Goal: Task Accomplishment & Management: Use online tool/utility

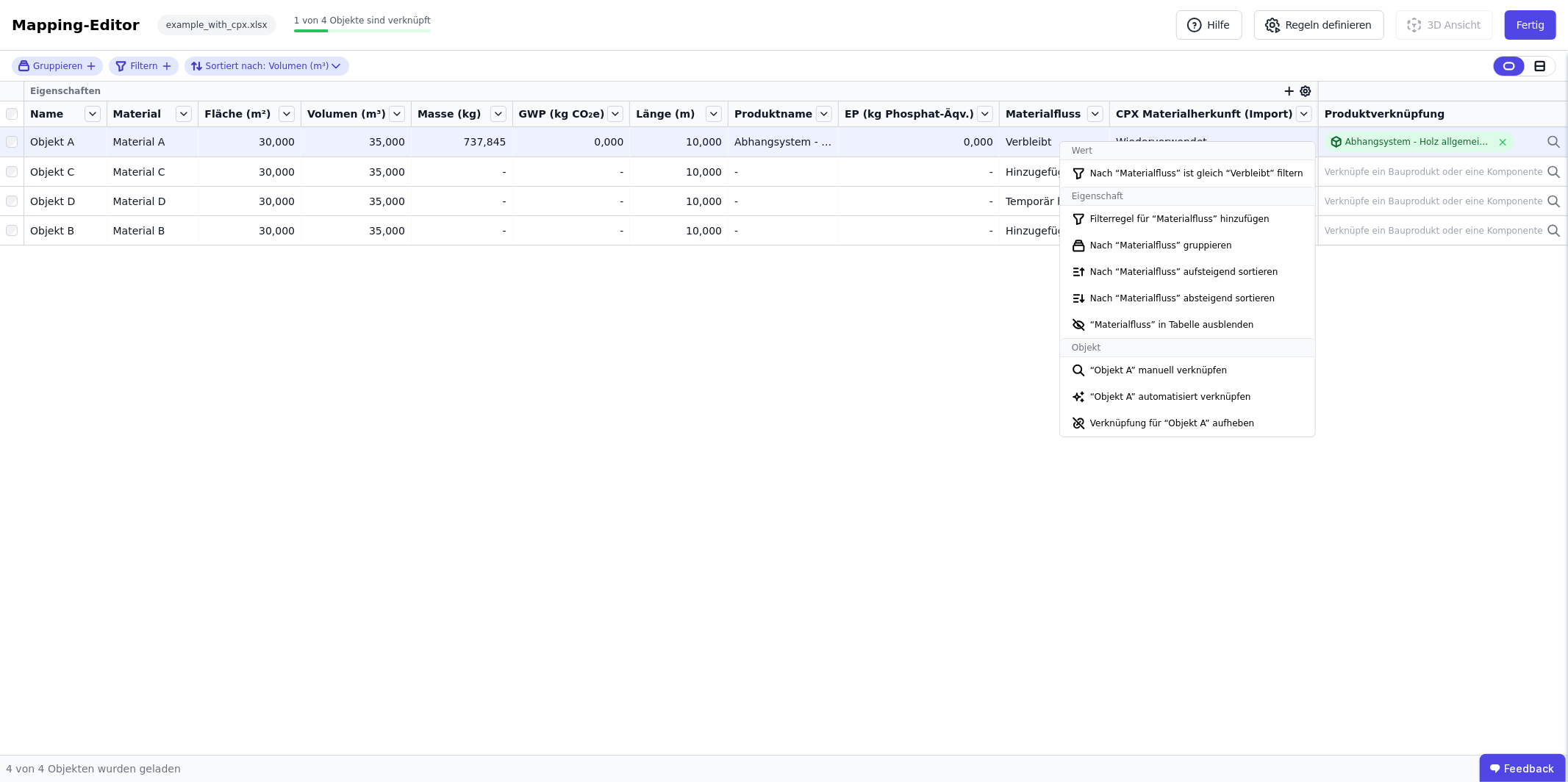
click at [952, 137] on div "0,000" at bounding box center [918, 141] width 148 height 15
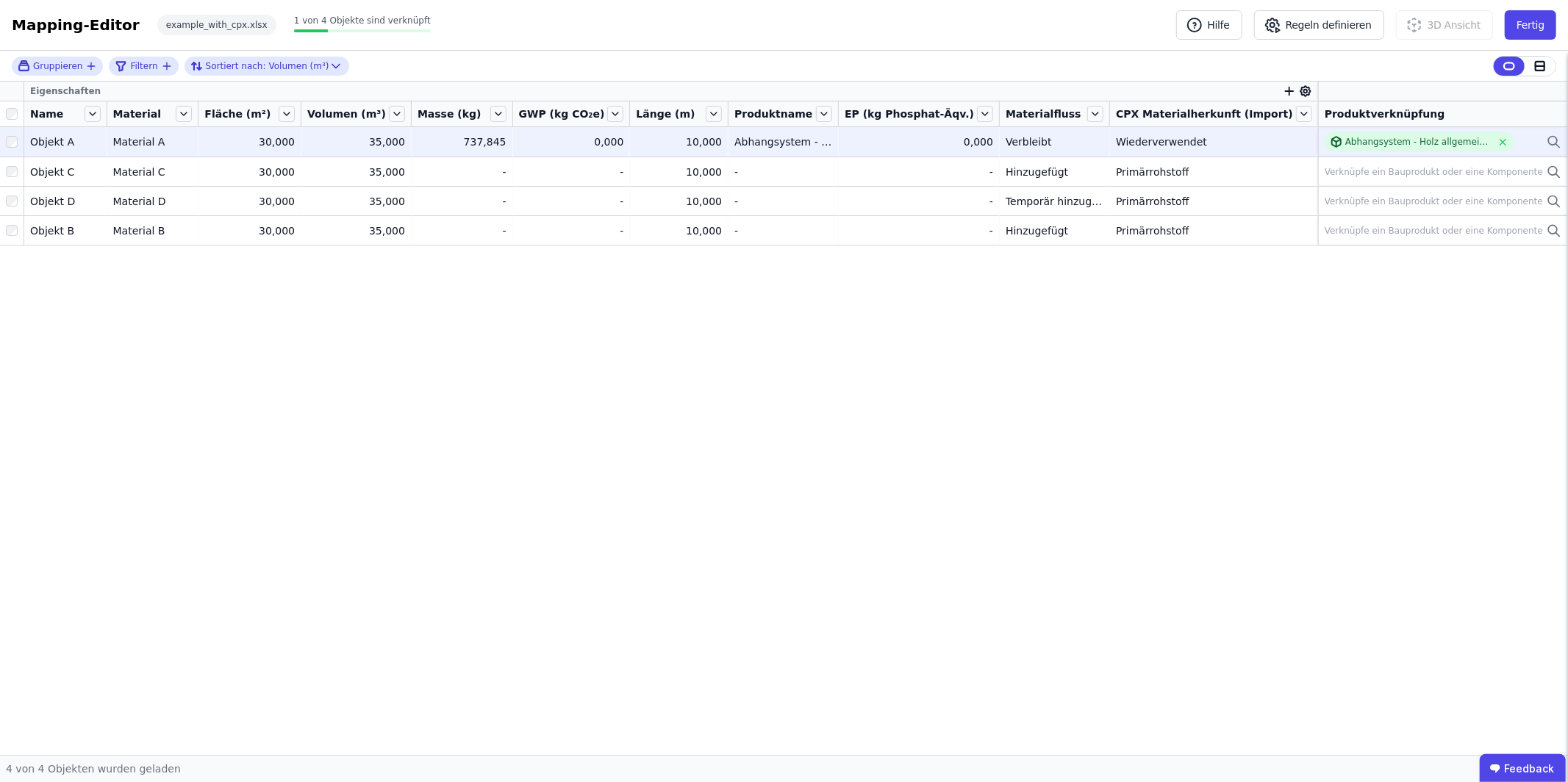
click at [936, 143] on div "0,000" at bounding box center [918, 141] width 148 height 15
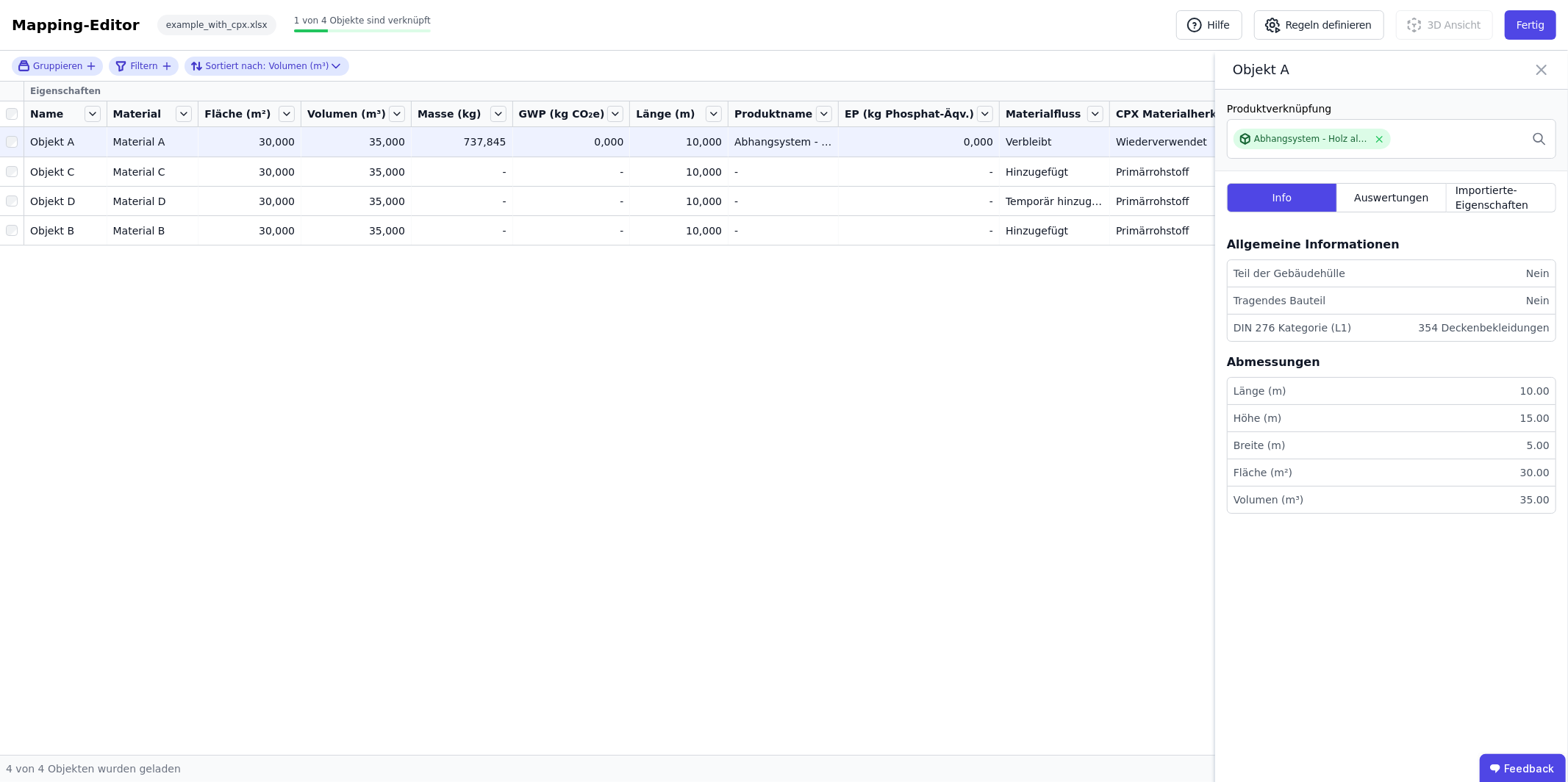
drag, startPoint x: 1531, startPoint y: 71, endPoint x: 1359, endPoint y: 87, distance: 172.7
click at [1531, 71] on div "Objekt A" at bounding box center [1392, 70] width 353 height 39
drag, startPoint x: 1543, startPoint y: 68, endPoint x: 1428, endPoint y: 83, distance: 116.0
click at [1543, 68] on icon at bounding box center [1541, 69] width 9 height 9
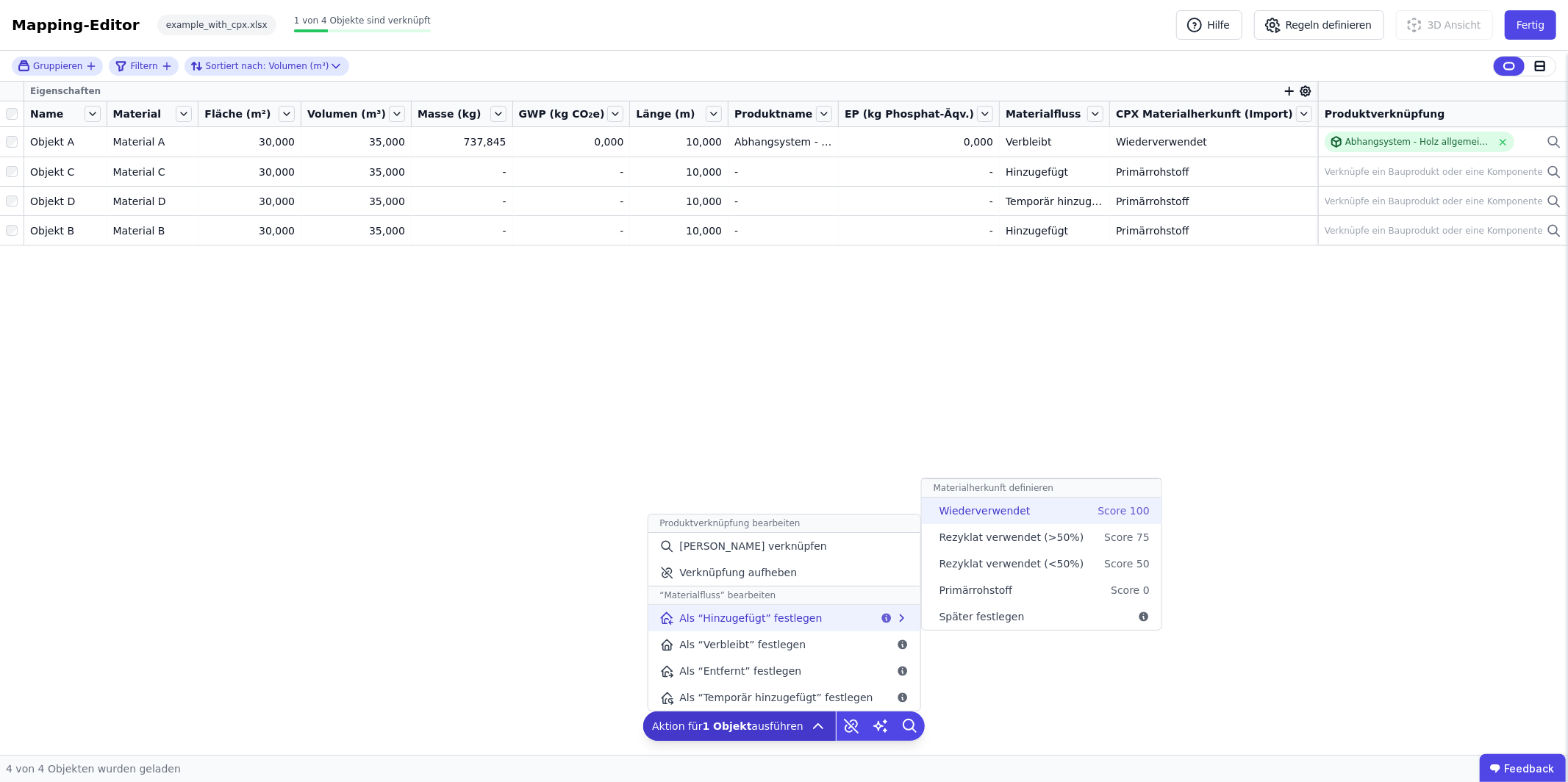
click at [978, 517] on span "Wiederverwendet" at bounding box center [984, 510] width 91 height 15
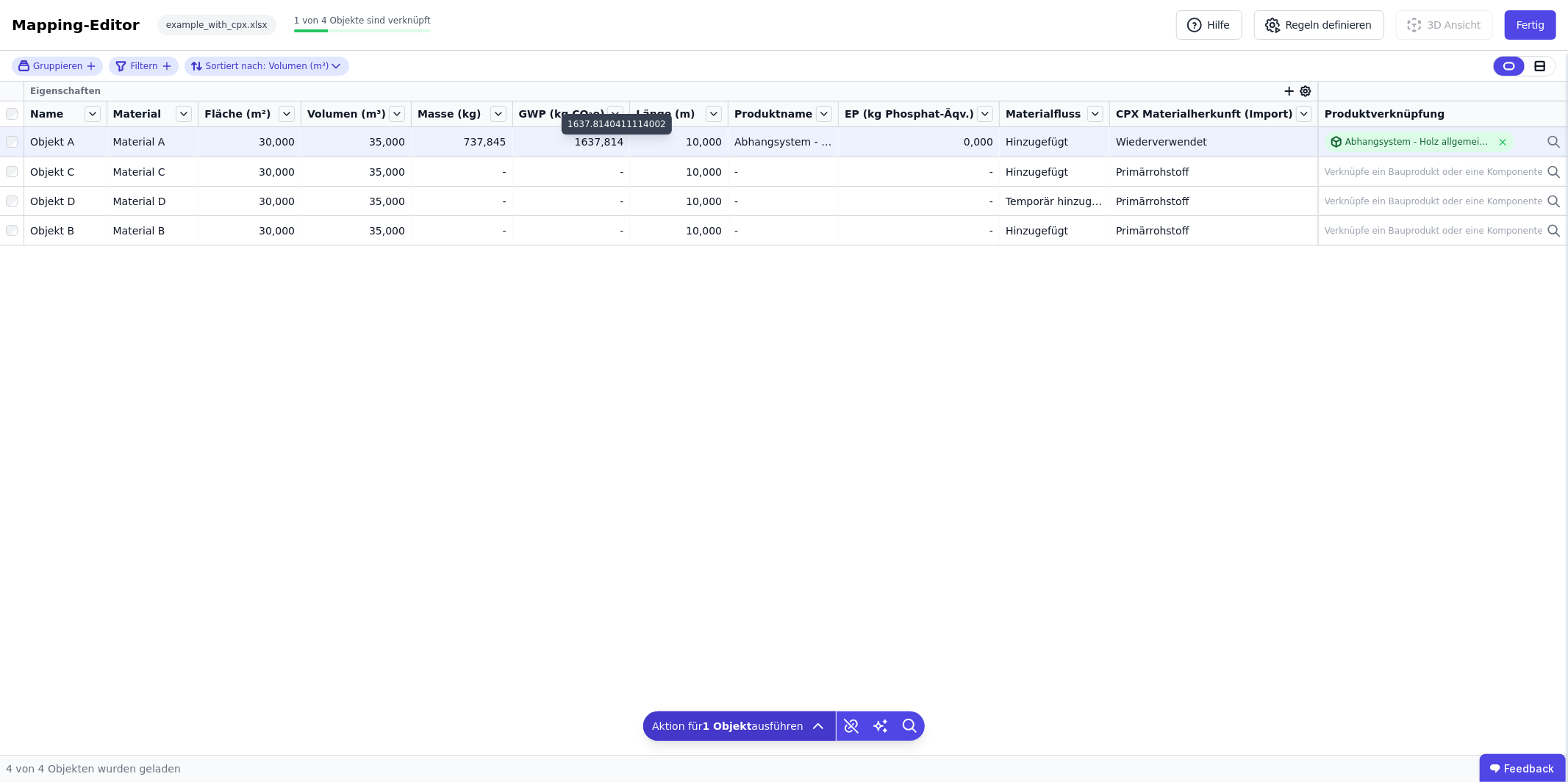
click at [624, 139] on div "1637,814" at bounding box center [571, 141] width 105 height 15
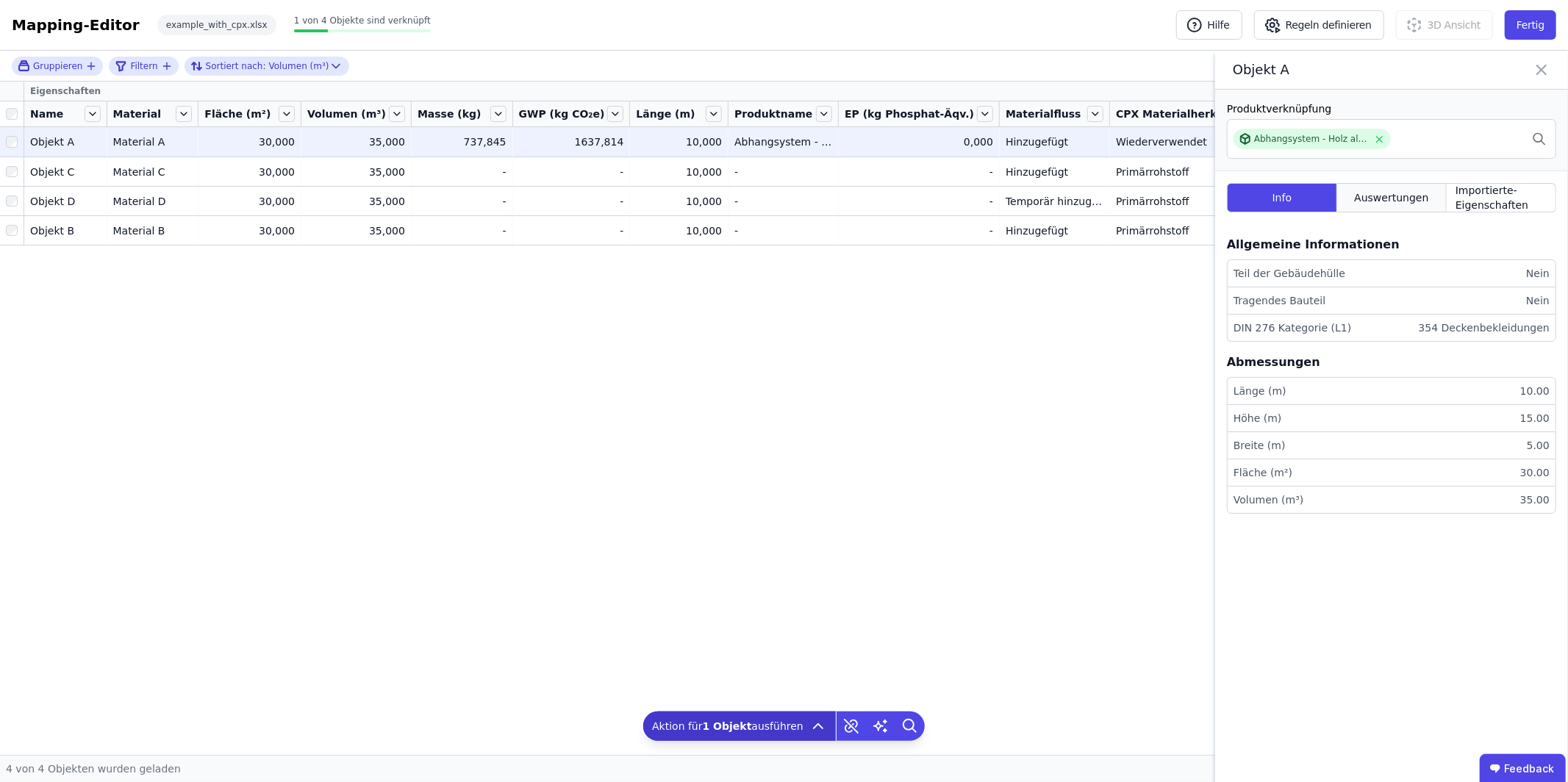
click at [1382, 194] on span "Auswertungen" at bounding box center [1392, 197] width 75 height 15
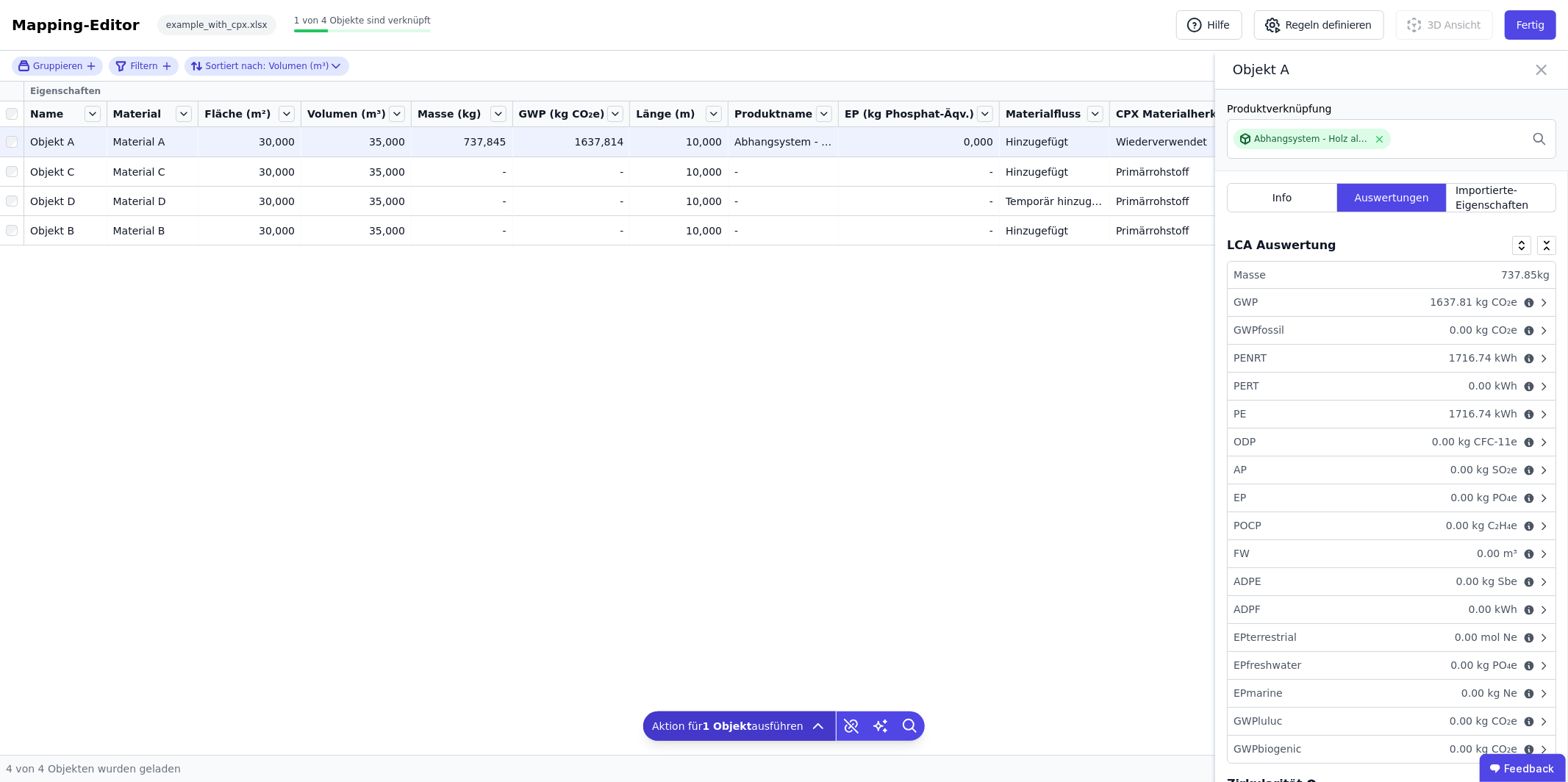
click at [1338, 302] on div "GWP 1637.81 kg CO₂e" at bounding box center [1392, 303] width 328 height 28
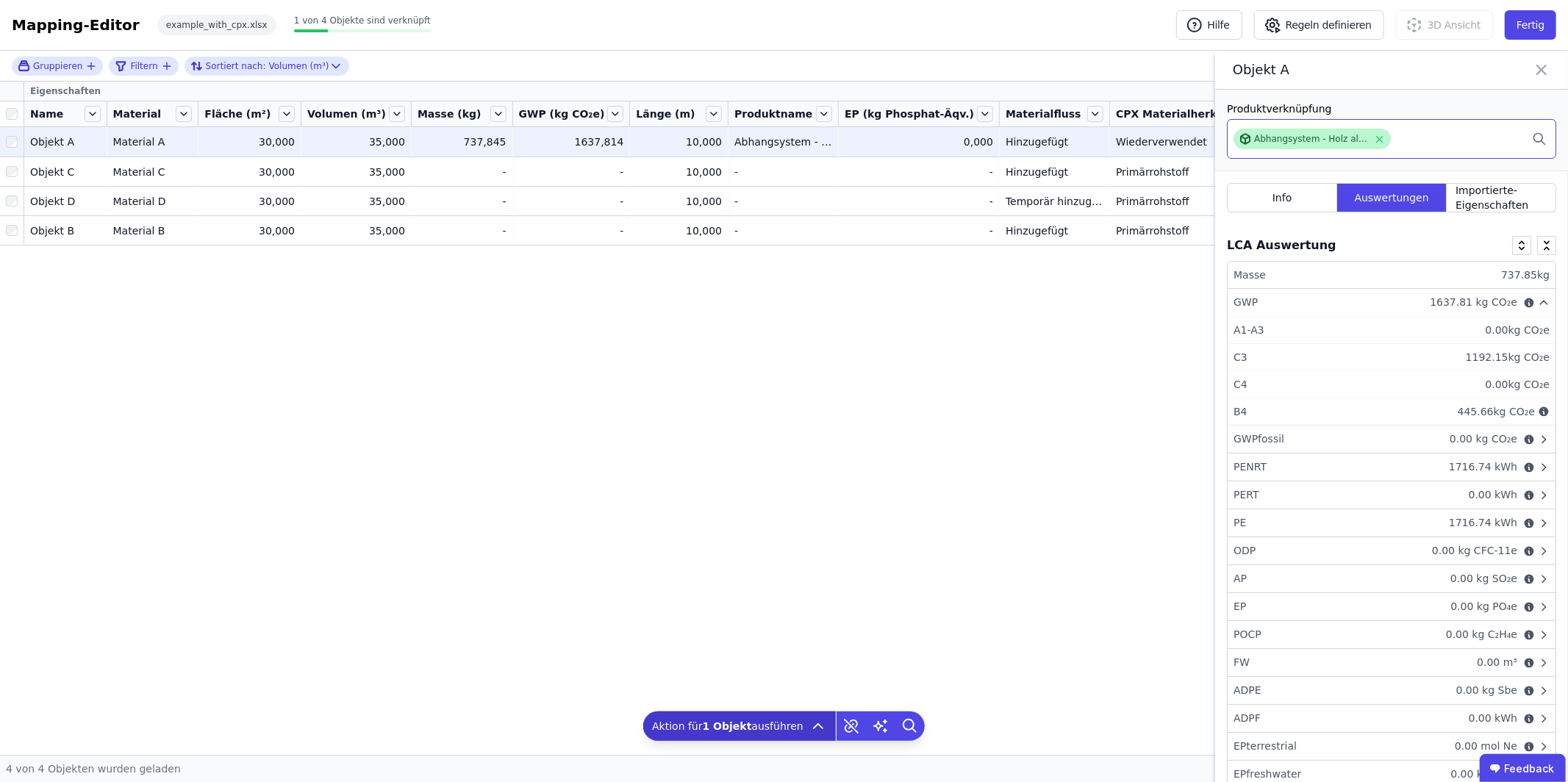
click at [1335, 135] on div "Abhangsystem - Holz allgemein (20 Jahre)" at bounding box center [1311, 138] width 114 height 12
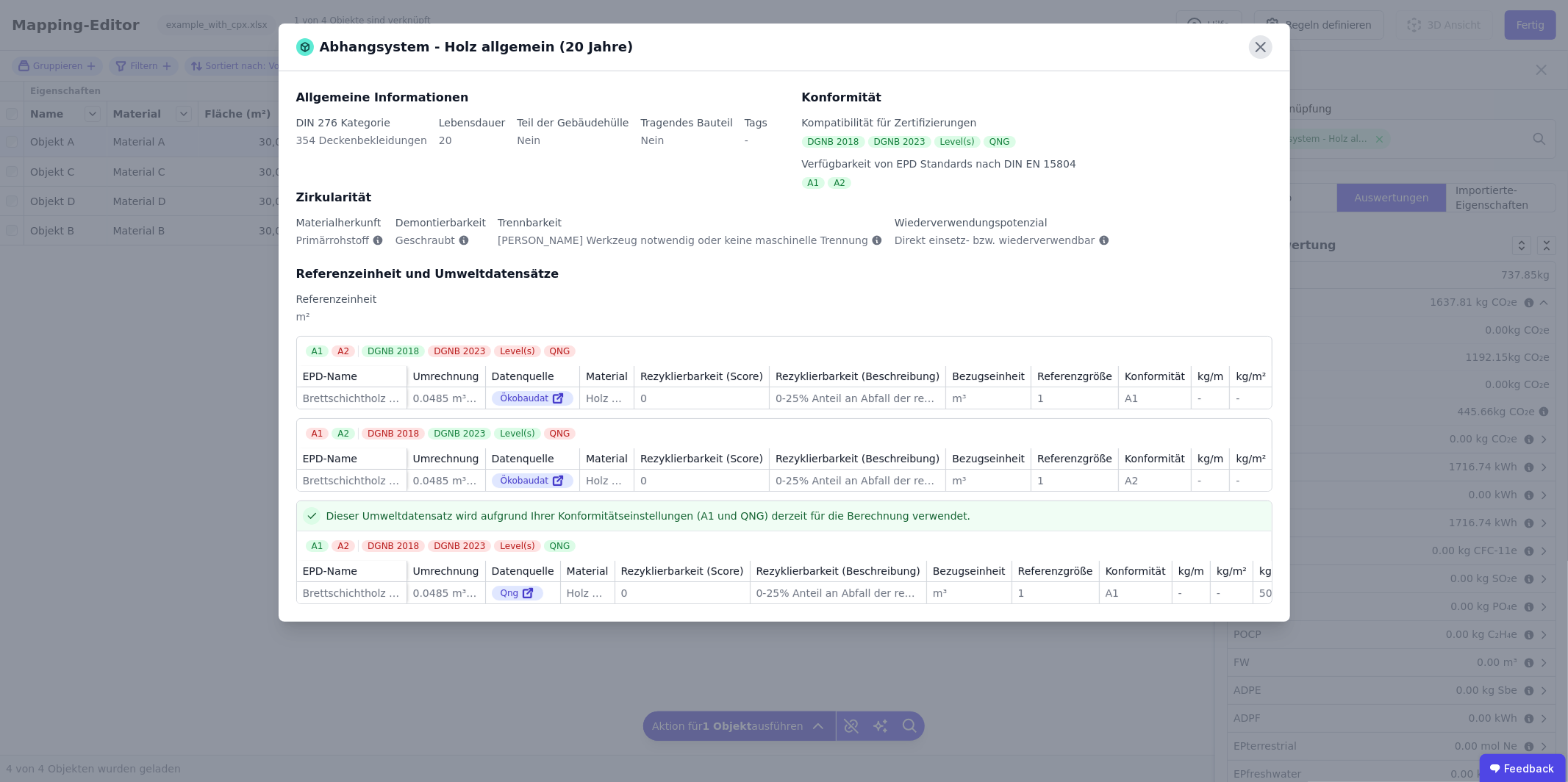
click at [1262, 50] on icon at bounding box center [1261, 47] width 23 height 23
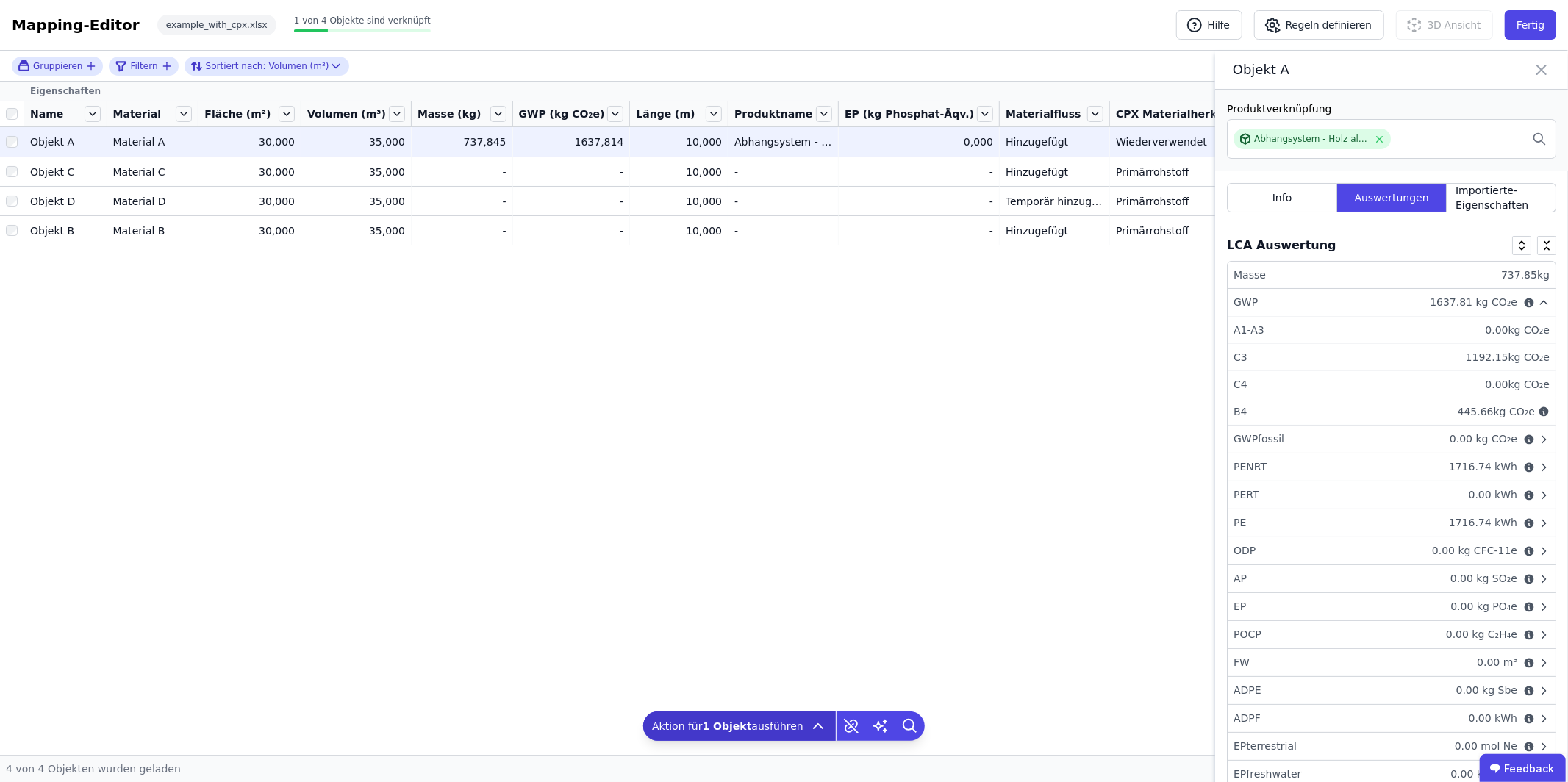
click at [1543, 63] on icon at bounding box center [1542, 70] width 18 height 20
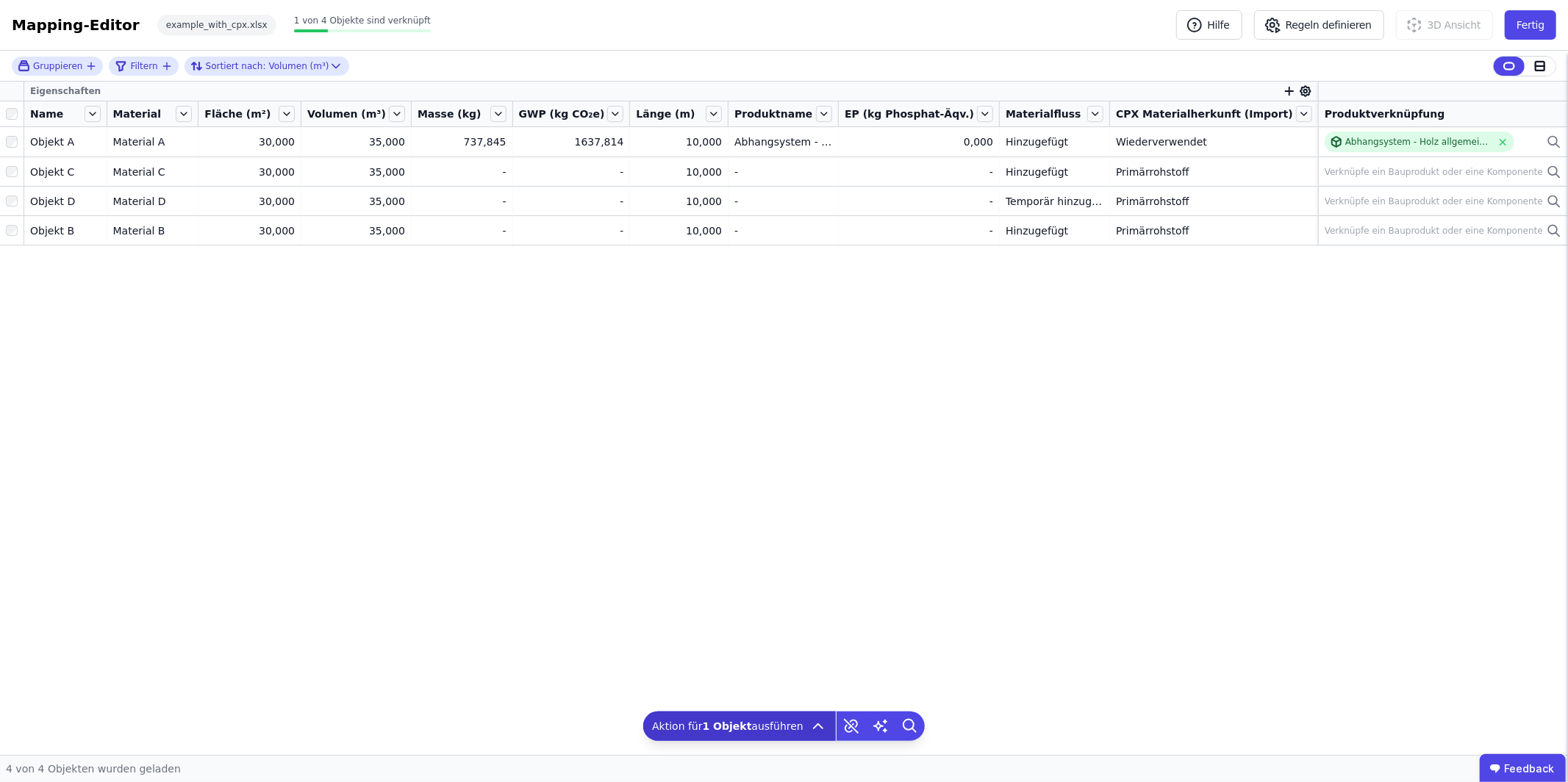
click at [1068, 381] on div "Eigenschaften Name Material Fläche (m²) Volumen (m³) Masse (kg) GWP (kg CO₂e) L…" at bounding box center [784, 418] width 1568 height 673
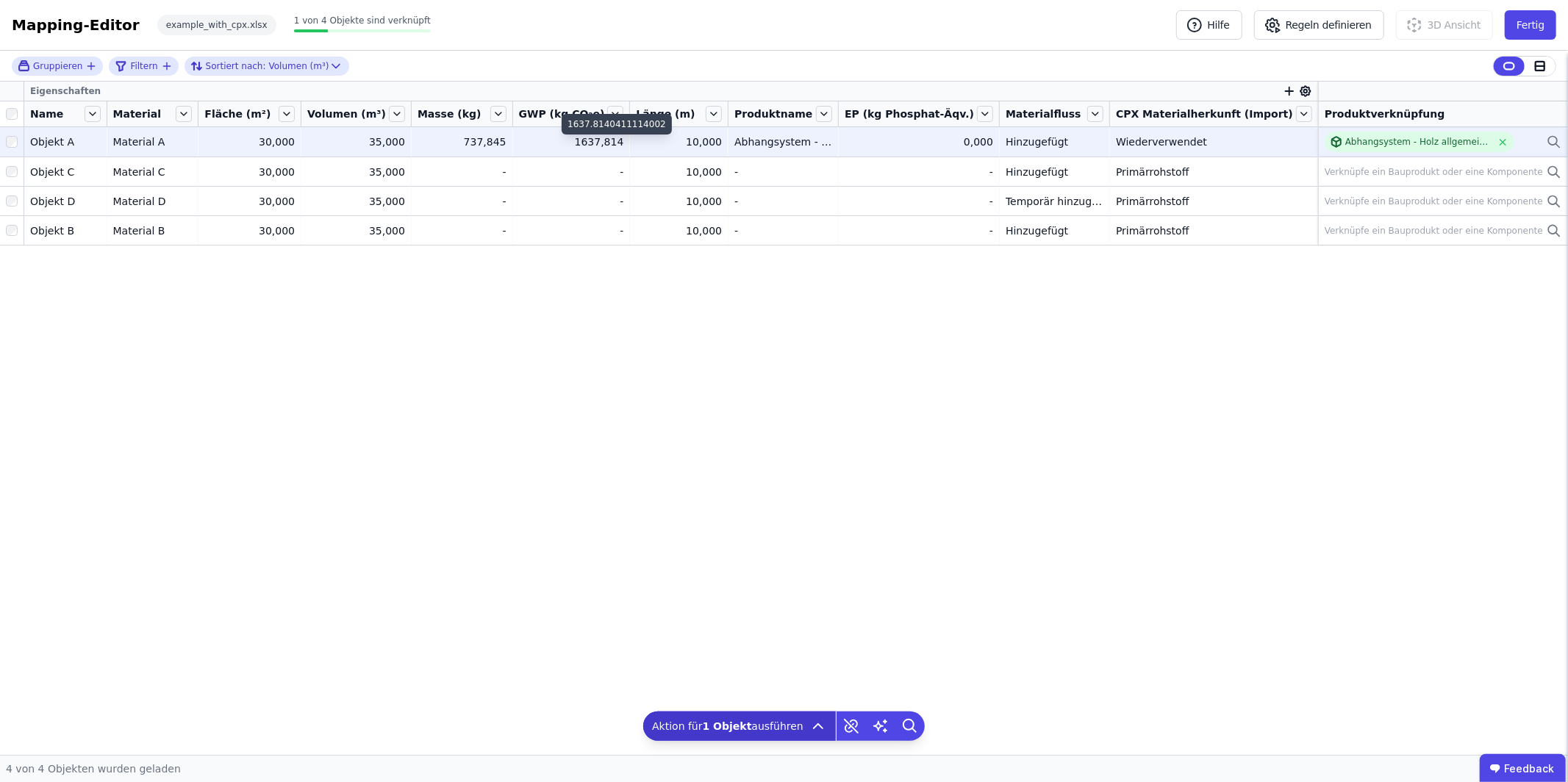
click at [590, 143] on div "1637,814" at bounding box center [571, 141] width 105 height 15
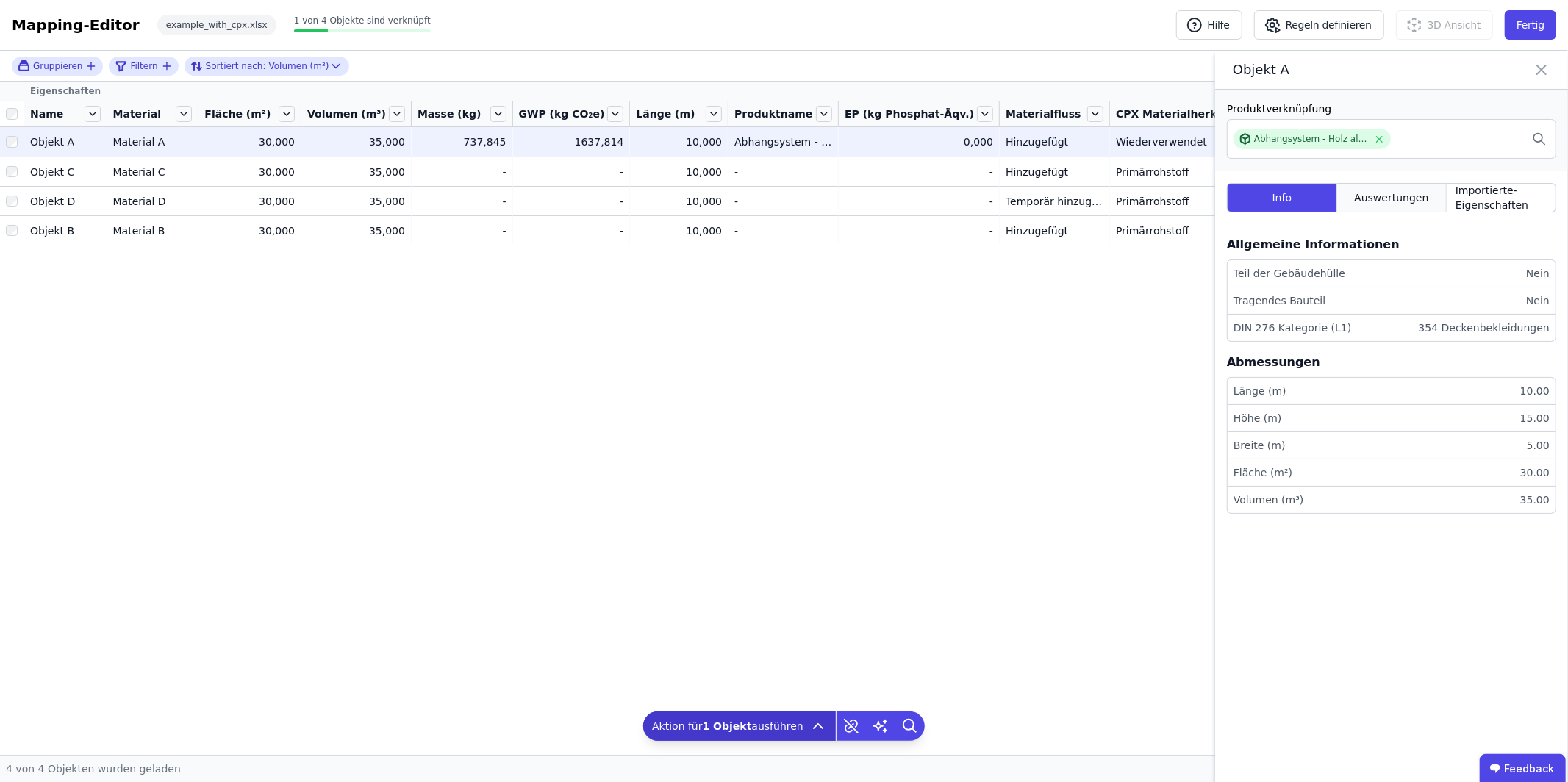
click at [1409, 200] on span "Auswertungen" at bounding box center [1392, 197] width 75 height 15
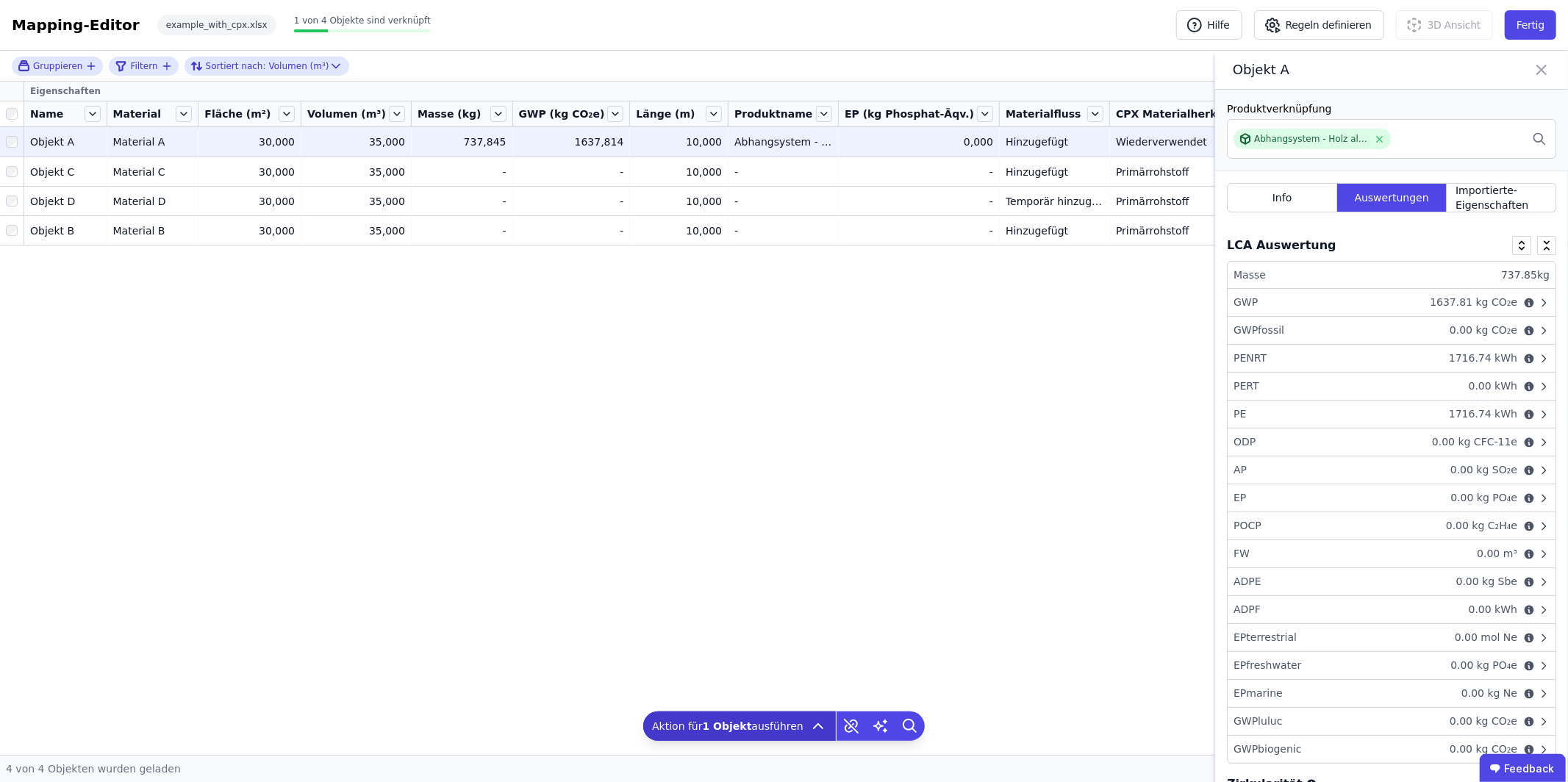
click at [1413, 301] on div "GWP 1637.81 kg CO₂e" at bounding box center [1392, 303] width 328 height 28
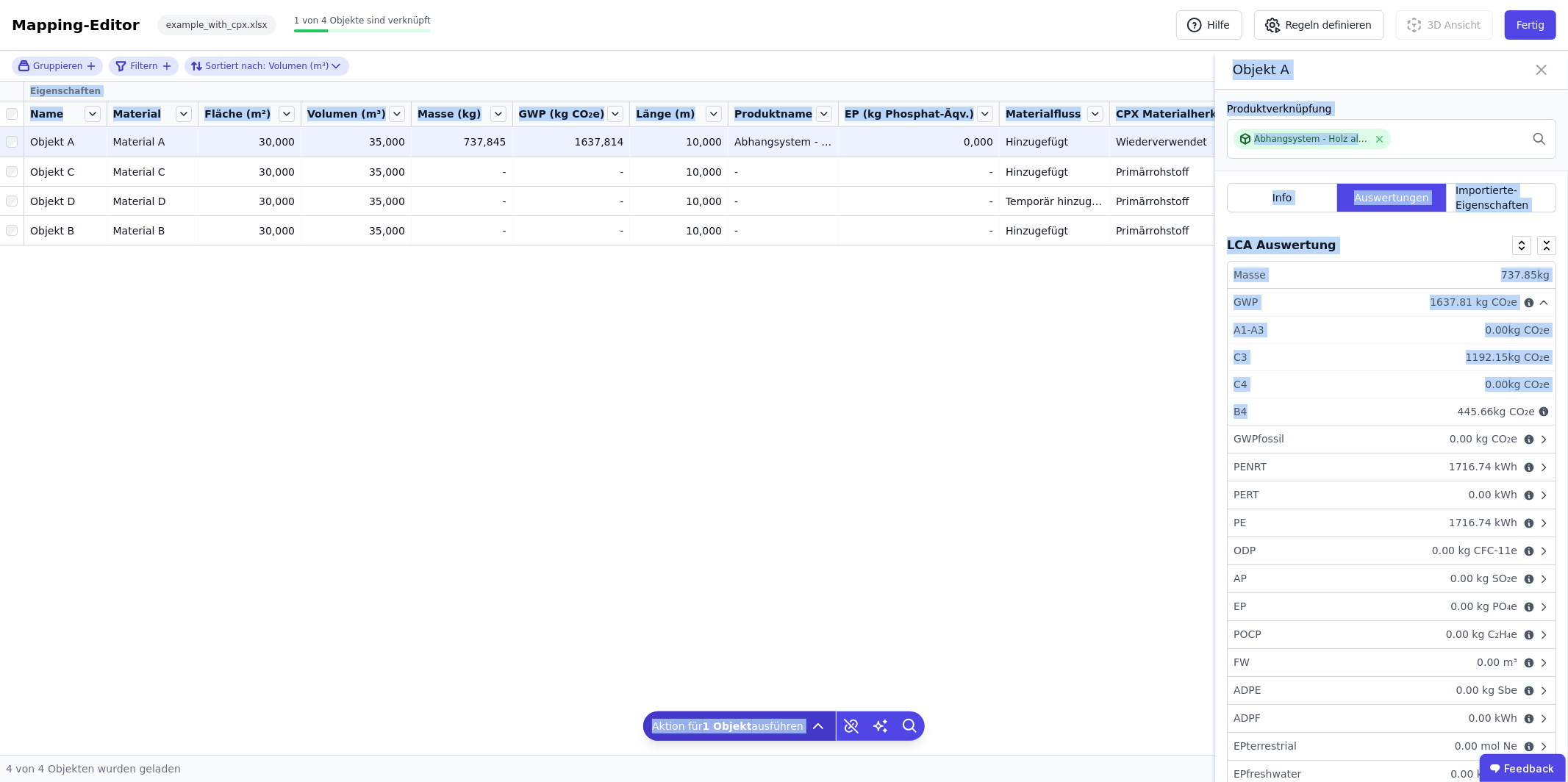
drag, startPoint x: 1259, startPoint y: 413, endPoint x: 1222, endPoint y: 405, distance: 37.9
click at [1214, 413] on div "Gruppieren Filtern Sortiert nach: Volumen (m³) Eigenschaften Name Material Fläc…" at bounding box center [784, 402] width 1568 height 704
click at [1270, 351] on li "C3 1192.15 kg CO₂e" at bounding box center [1392, 357] width 328 height 27
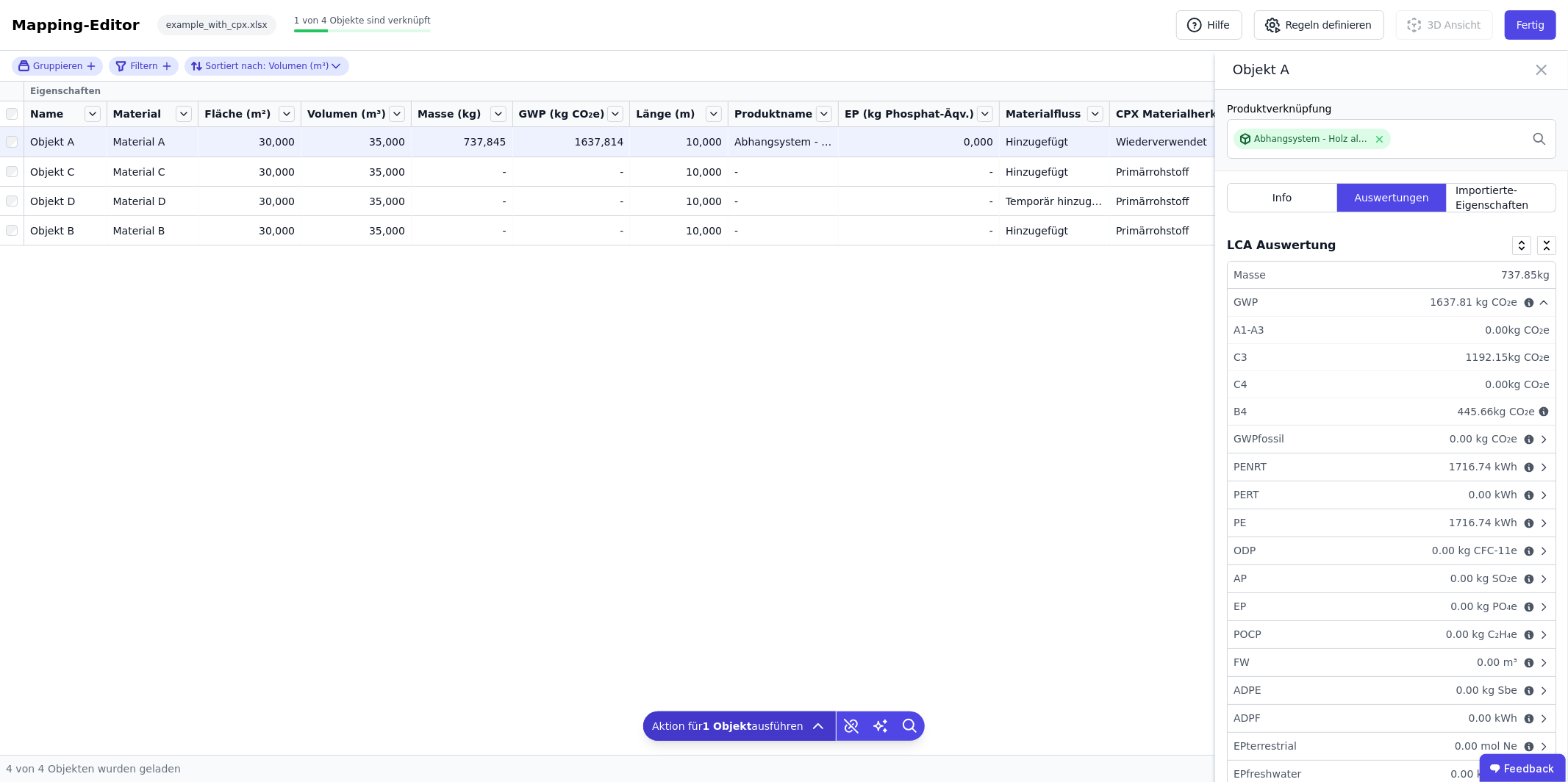
click at [1134, 320] on div "Eigenschaften Name Material Fläche (m²) Volumen (m³) Masse (kg) GWP (kg CO₂e) L…" at bounding box center [784, 418] width 1568 height 673
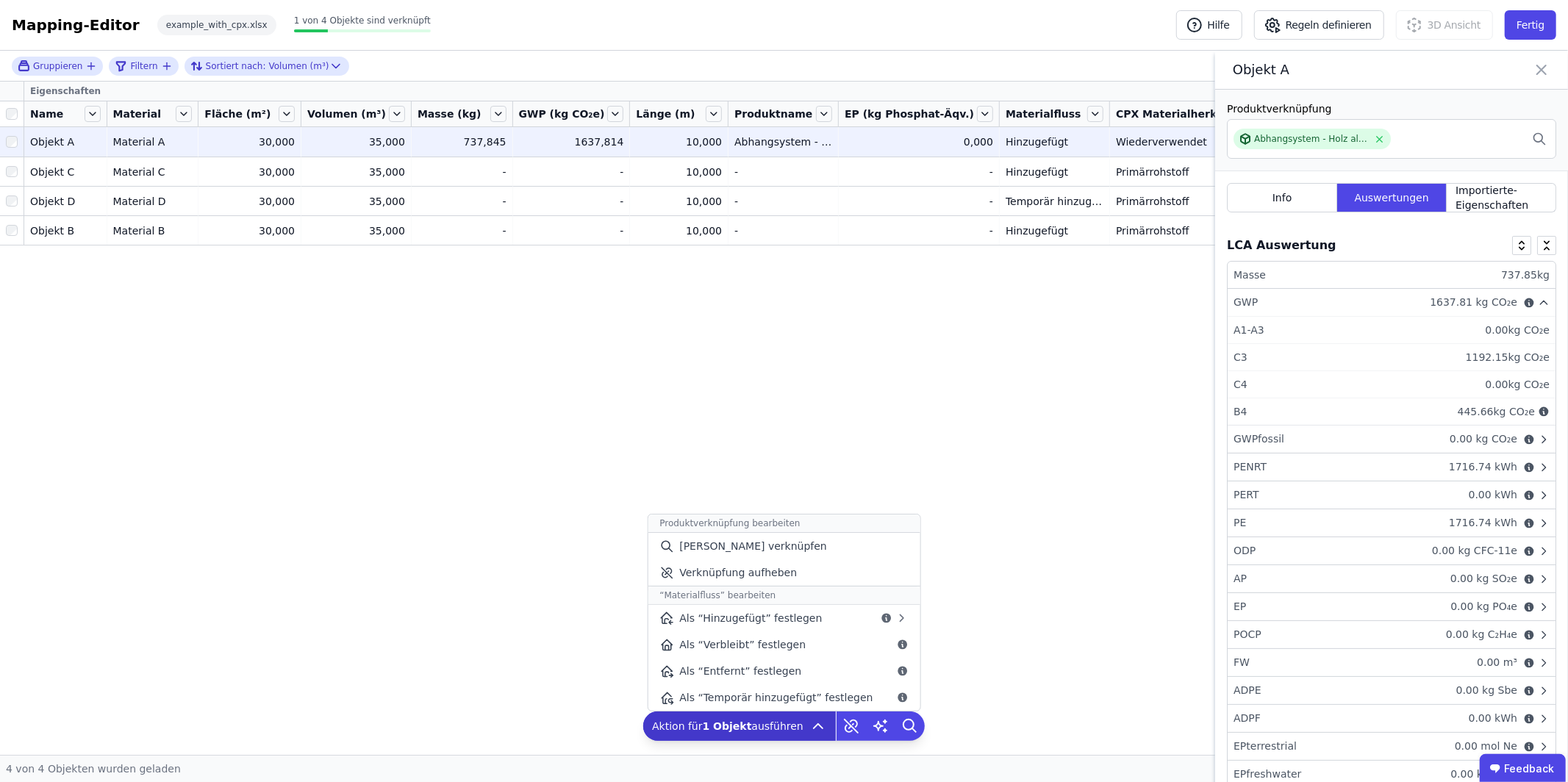
click at [812, 721] on icon at bounding box center [818, 725] width 18 height 18
click at [796, 642] on span "Als “Verbleibt” festlegen" at bounding box center [742, 644] width 127 height 15
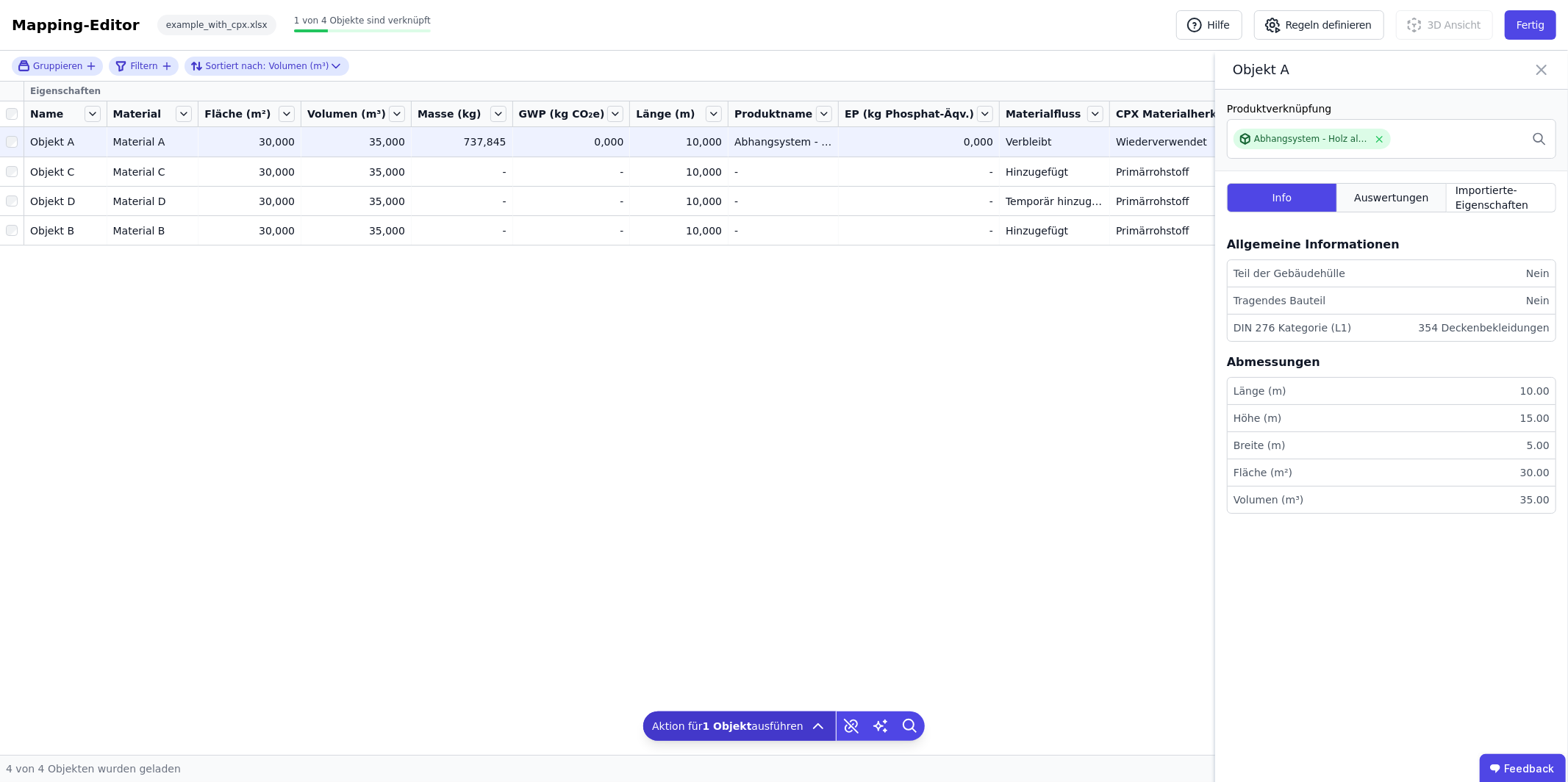
click at [1418, 203] on span "Auswertungen" at bounding box center [1392, 197] width 75 height 15
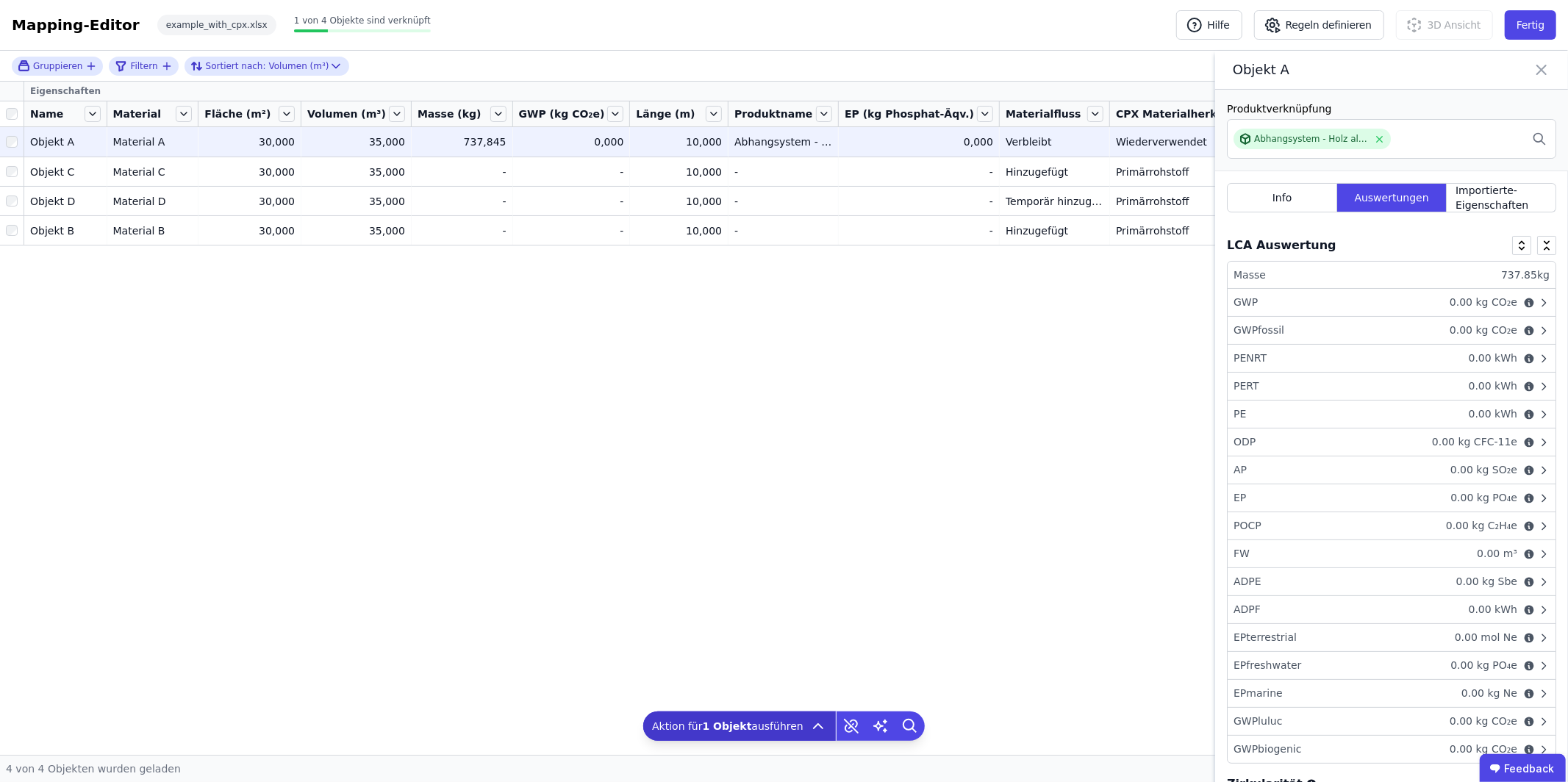
click at [1441, 301] on div "GWP 0.00 kg CO₂e" at bounding box center [1392, 303] width 328 height 28
click at [1538, 68] on icon at bounding box center [1542, 70] width 18 height 20
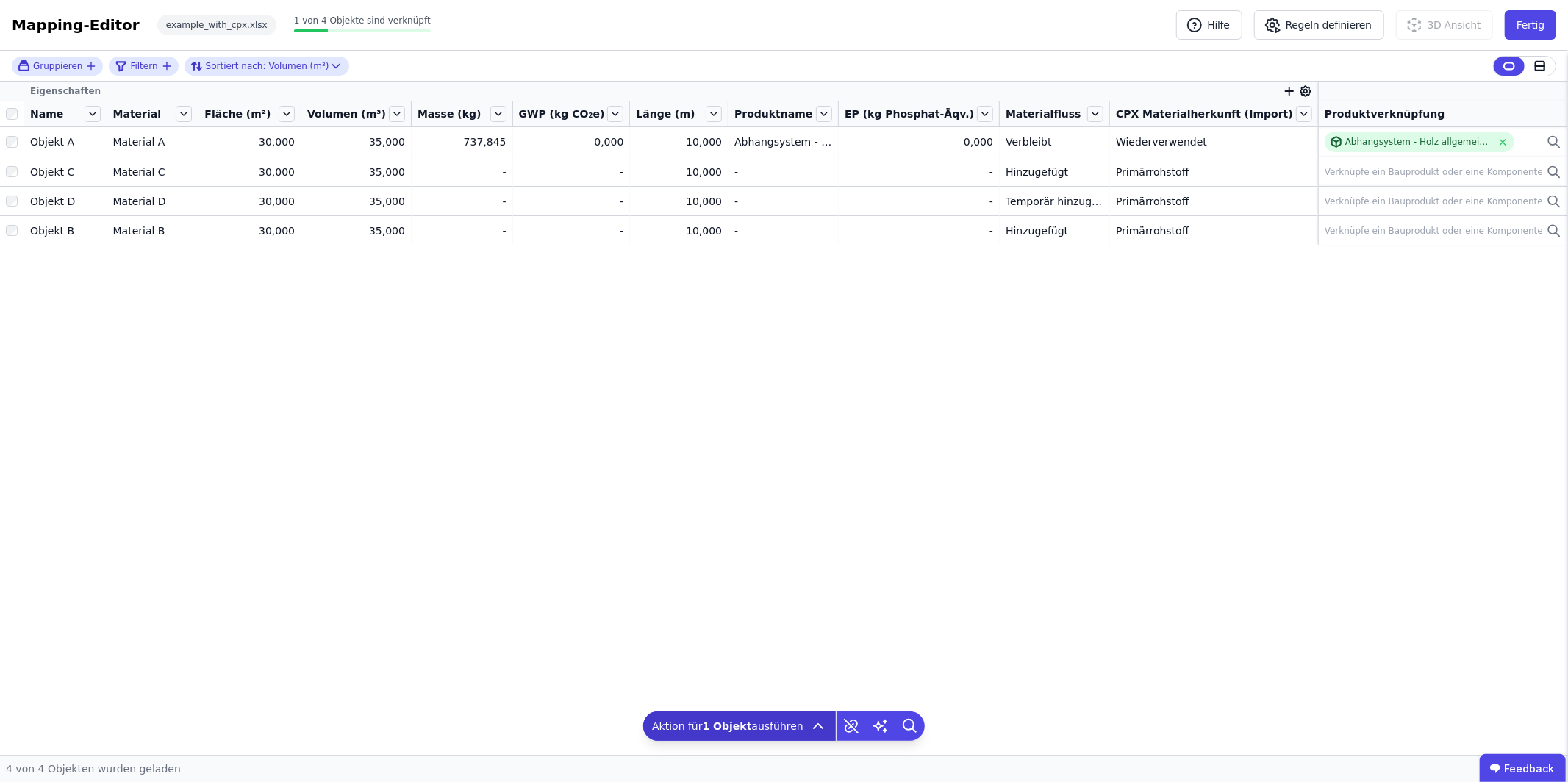
click at [1340, 462] on div "Eigenschaften Name Material Fläche (m²) Volumen (m³) Masse (kg) GWP (kg CO₂e) L…" at bounding box center [784, 418] width 1568 height 673
click at [1535, 27] on button "Fertig" at bounding box center [1531, 25] width 51 height 30
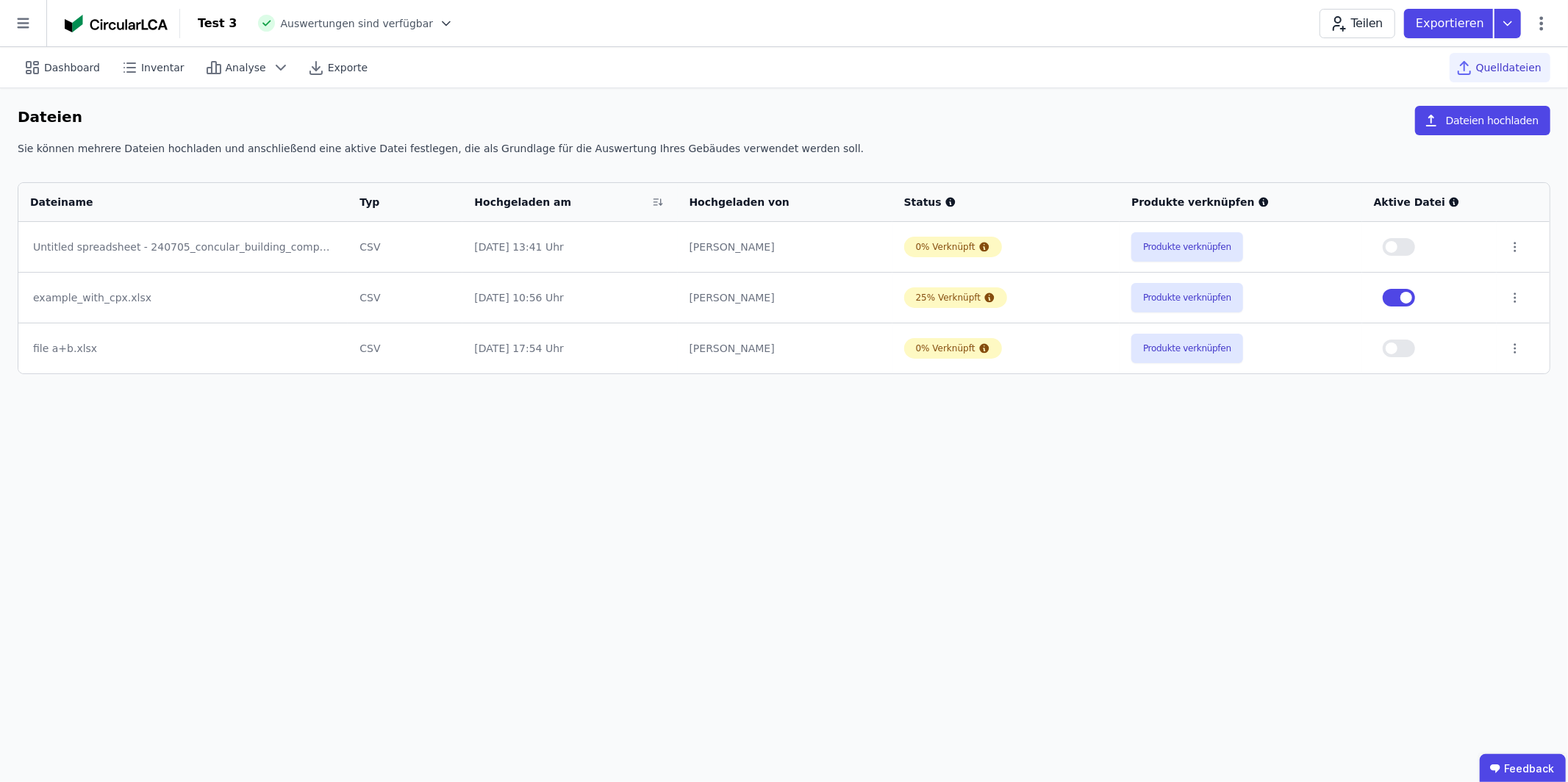
click at [606, 476] on div "Dashboard Inventar Analyse Exporte Quelldateien Dateien Dateien hochladen Sie k…" at bounding box center [784, 415] width 1568 height 735
click at [1161, 526] on div "Dashboard Inventar Analyse Exporte Quelldateien Dateien Dateien hochladen Sie k…" at bounding box center [784, 415] width 1568 height 735
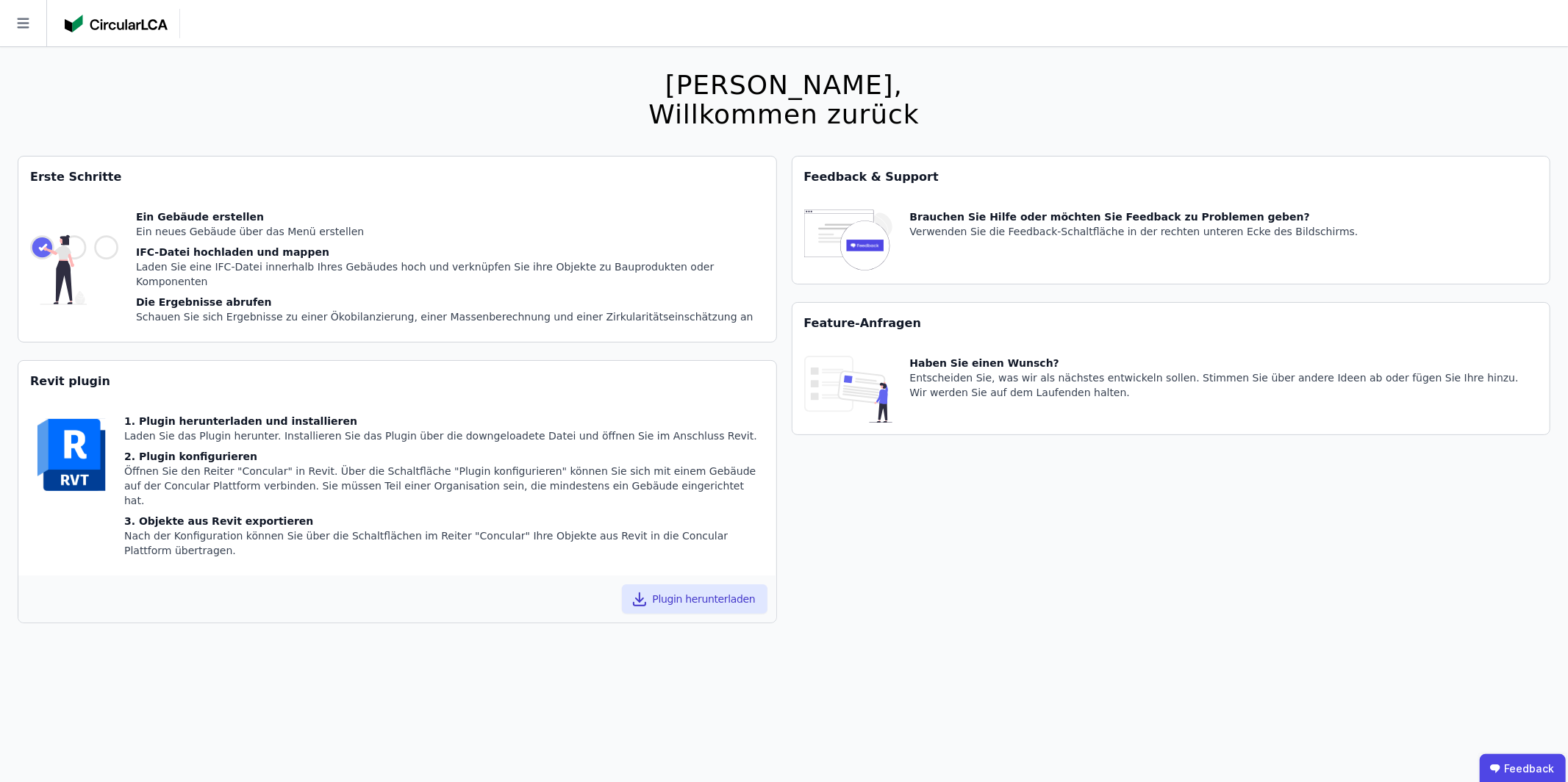
drag, startPoint x: 17, startPoint y: 13, endPoint x: 36, endPoint y: 24, distance: 22.0
click at [18, 13] on icon at bounding box center [23, 23] width 47 height 47
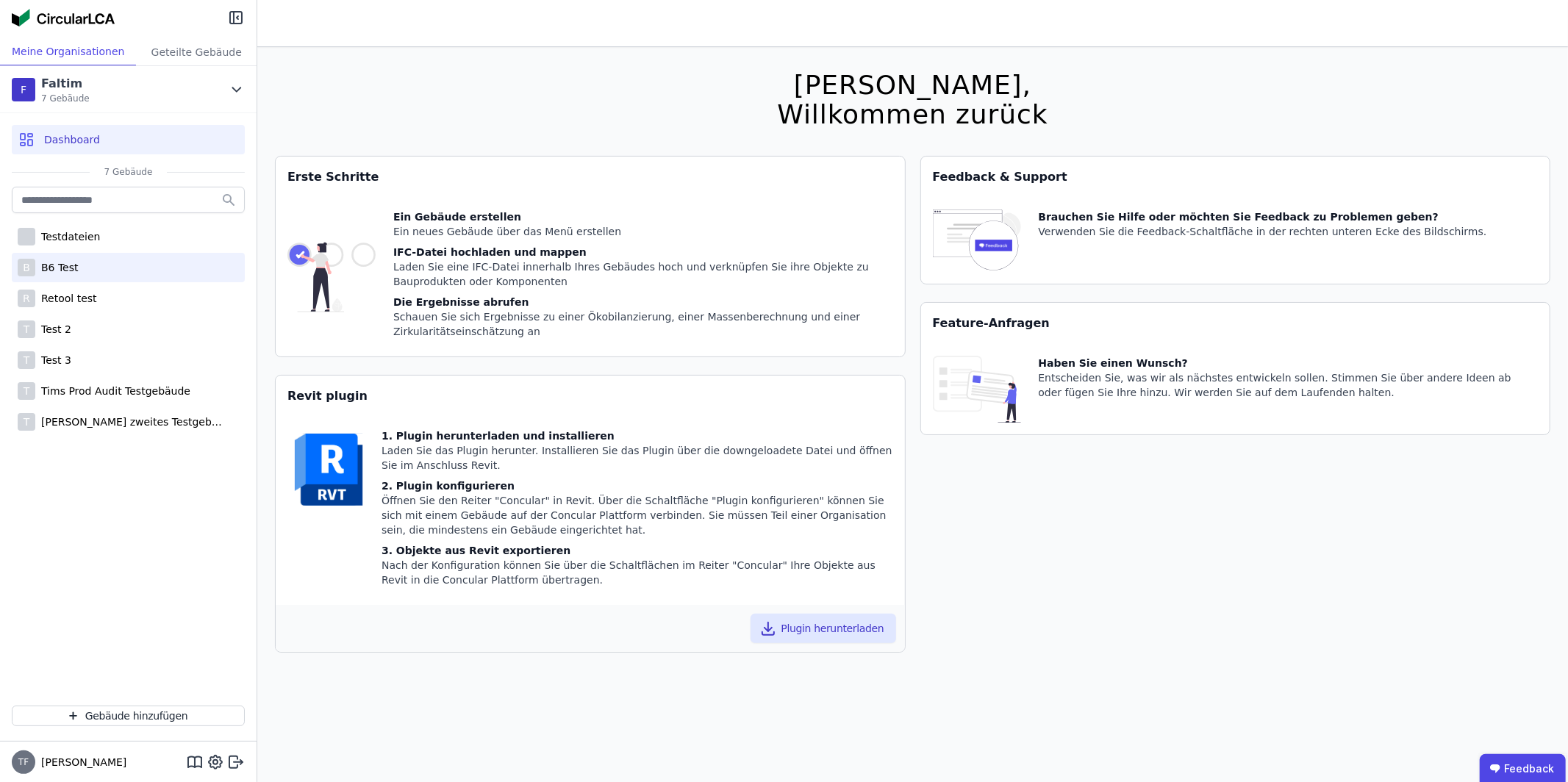
click at [72, 264] on div "B6 Test" at bounding box center [57, 267] width 44 height 15
